Goal: Task Accomplishment & Management: Manage account settings

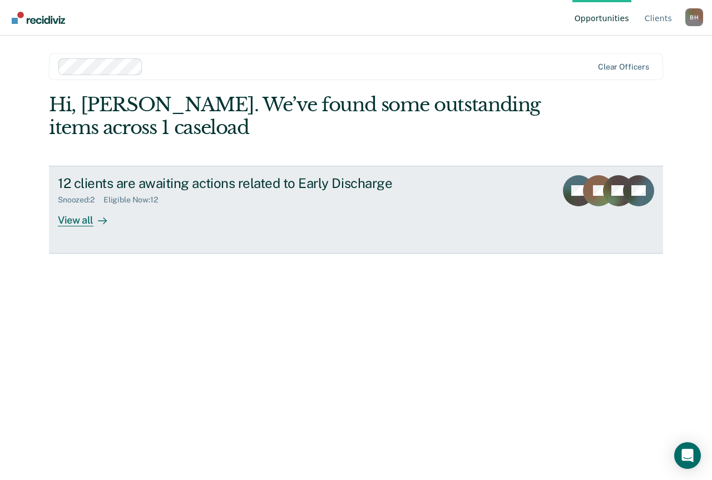
click at [71, 221] on div "View all" at bounding box center [89, 216] width 62 height 22
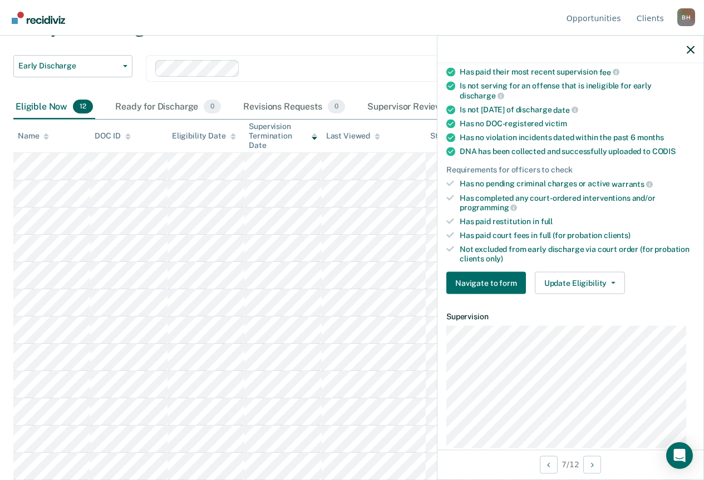
scroll to position [223, 0]
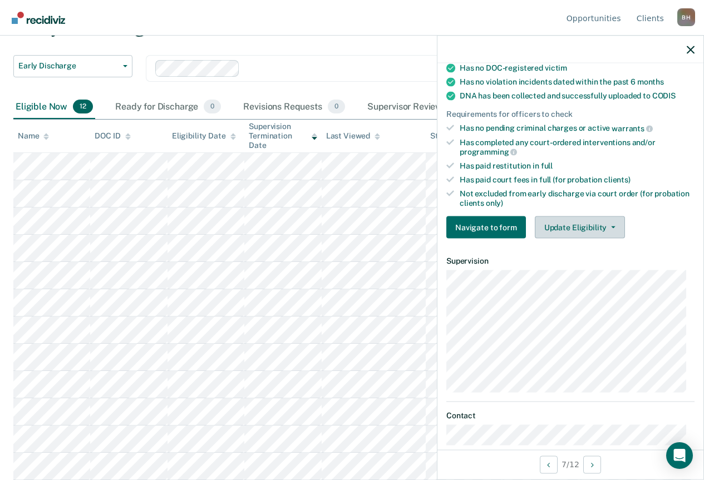
click at [568, 224] on button "Update Eligibility" at bounding box center [580, 227] width 90 height 22
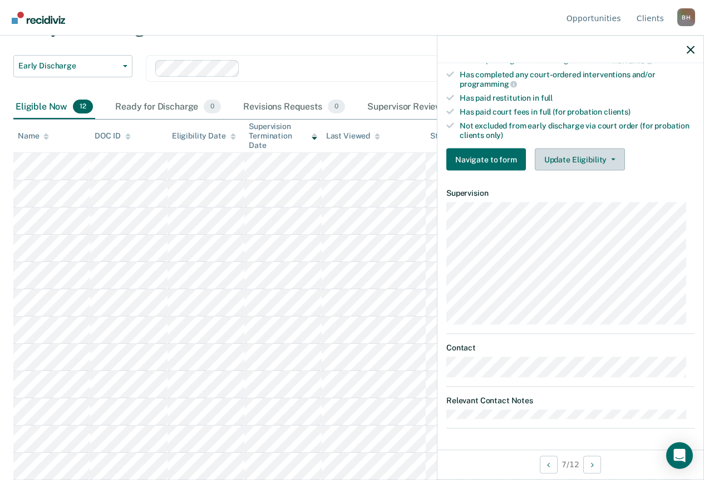
click at [587, 160] on button "Update Eligibility" at bounding box center [580, 160] width 90 height 22
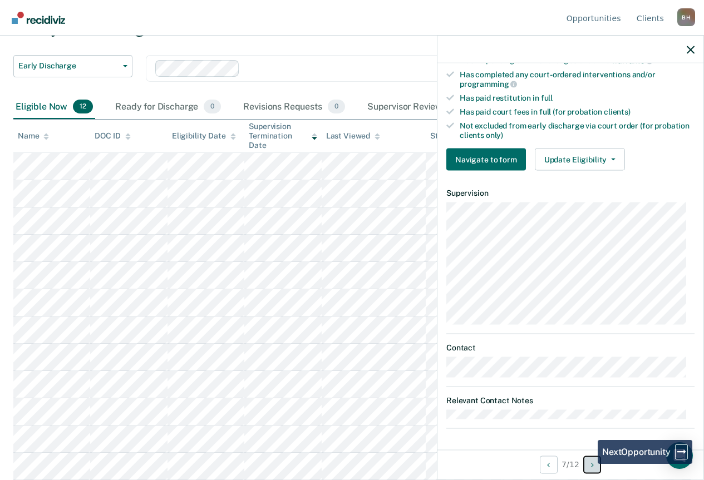
click at [590, 464] on button "Next Opportunity" at bounding box center [592, 465] width 18 height 18
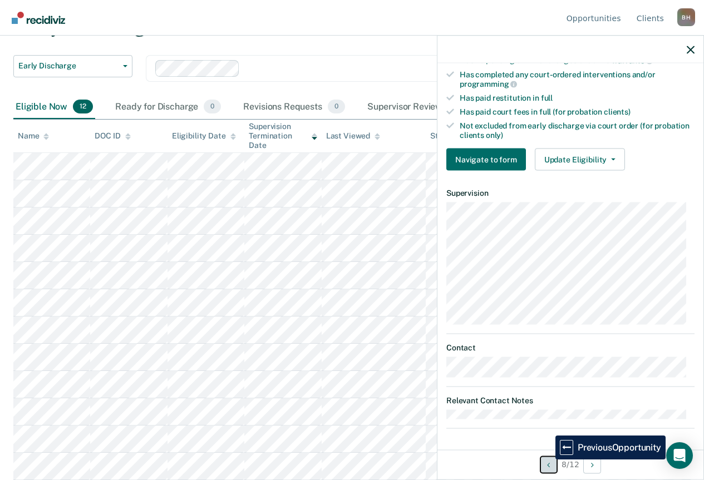
click at [547, 460] on button "Previous Opportunity" at bounding box center [549, 465] width 18 height 18
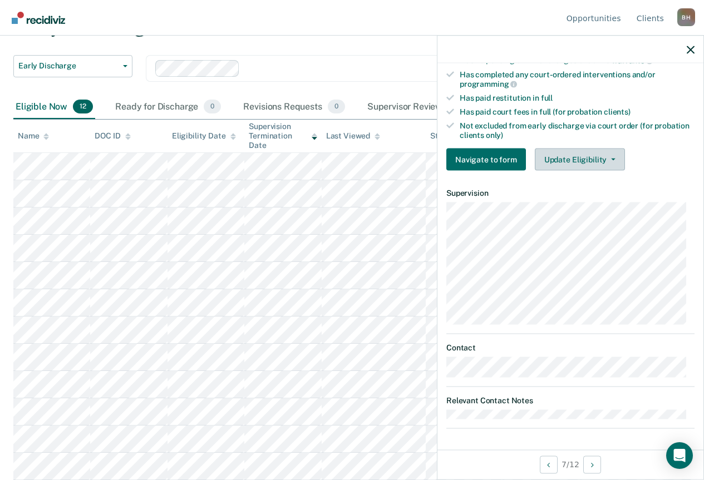
click at [610, 156] on button "Update Eligibility" at bounding box center [580, 160] width 90 height 22
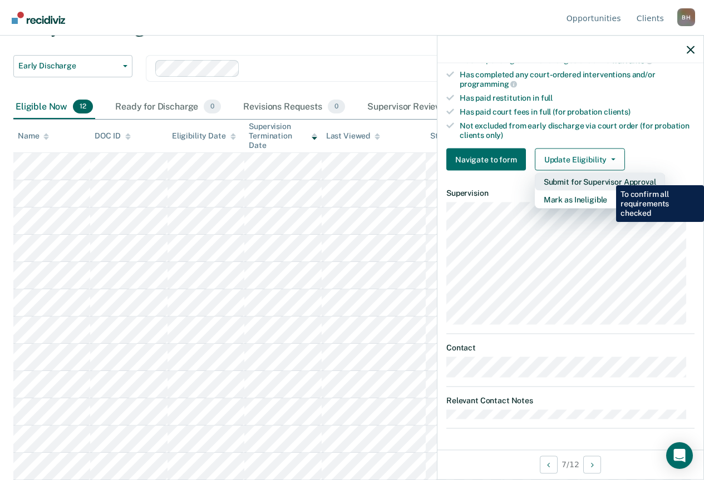
drag, startPoint x: 610, startPoint y: 156, endPoint x: 608, endPoint y: 177, distance: 20.8
click at [608, 171] on div "Update Eligibility Submit for Supervisor Approval [PERSON_NAME] as Ineligible" at bounding box center [580, 160] width 90 height 22
click at [608, 177] on button "Submit for Supervisor Approval" at bounding box center [600, 182] width 130 height 18
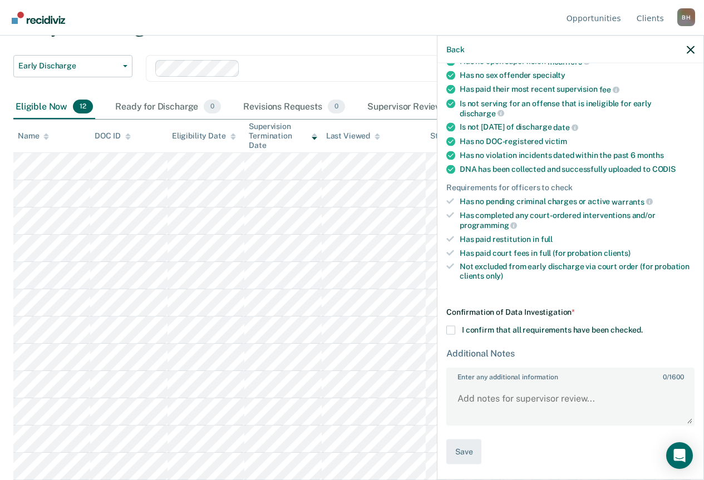
scroll to position [148, 0]
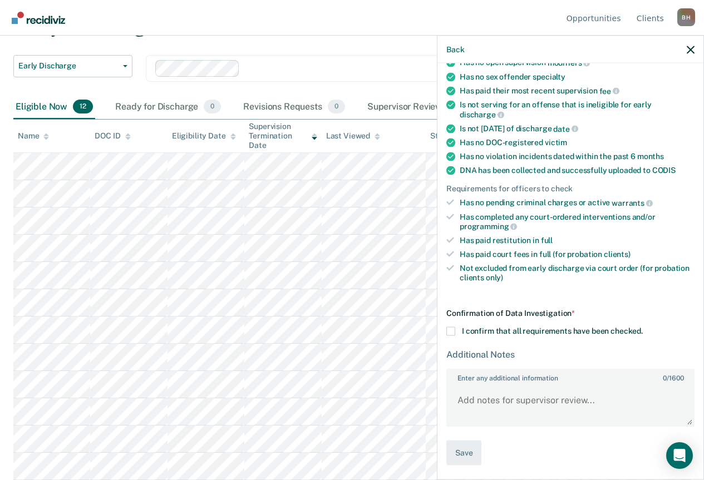
click at [451, 327] on span at bounding box center [450, 331] width 9 height 9
click at [643, 327] on input "I confirm that all requirements have been checked." at bounding box center [643, 327] width 0 height 0
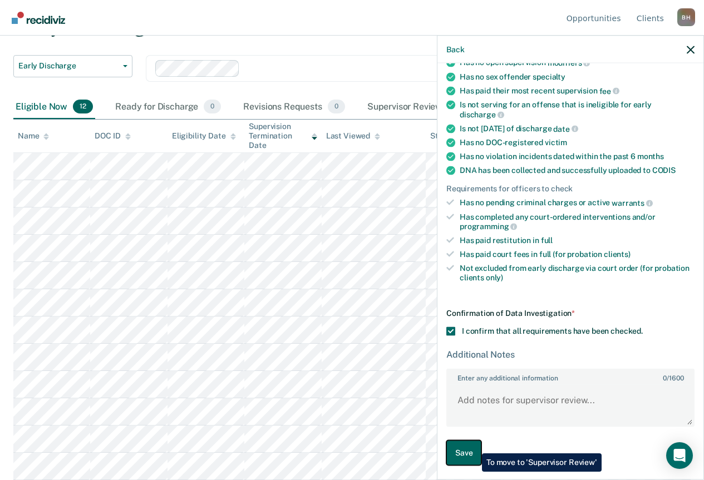
click at [474, 445] on button "Save" at bounding box center [463, 453] width 35 height 25
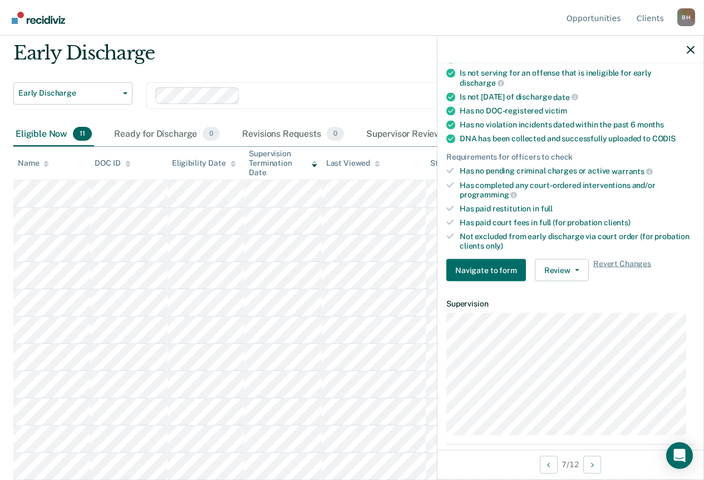
scroll to position [183, 0]
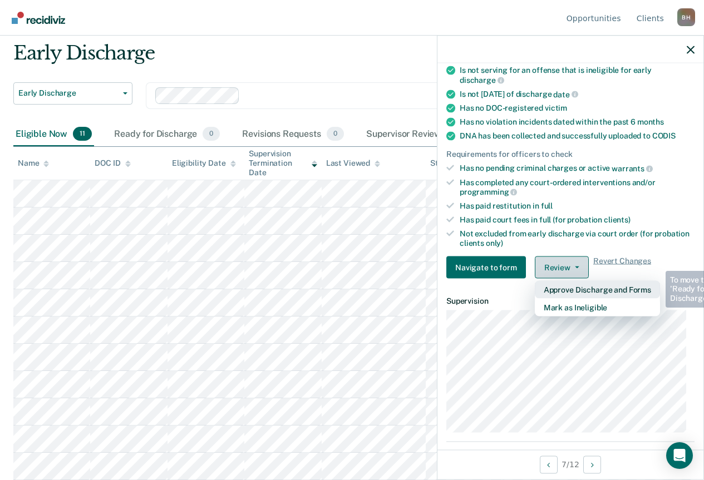
click at [575, 267] on icon "button" at bounding box center [577, 268] width 4 height 2
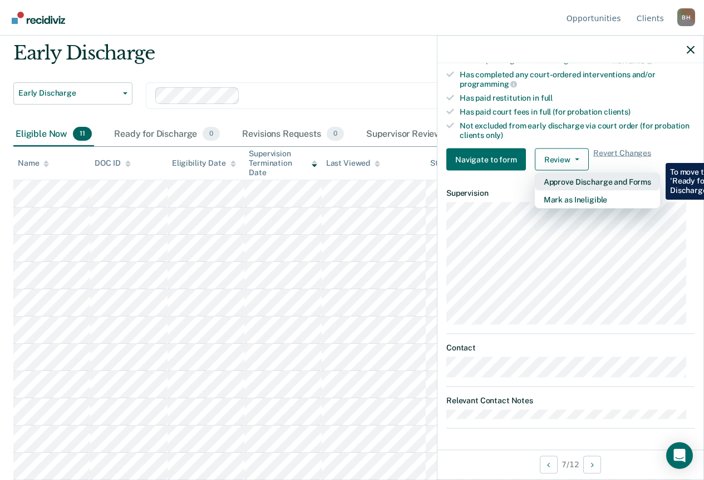
drag, startPoint x: 577, startPoint y: 157, endPoint x: 604, endPoint y: 83, distance: 79.1
click at [604, 83] on div "Requirements validated by data from ICON Is on supervision level 1 90 days have…" at bounding box center [570, 10] width 266 height 339
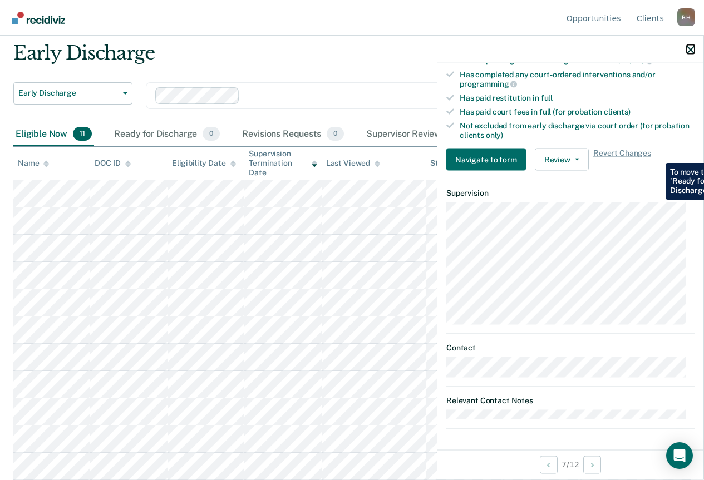
click at [691, 46] on button "button" at bounding box center [691, 49] width 8 height 9
